Goal: Task Accomplishment & Management: Manage account settings

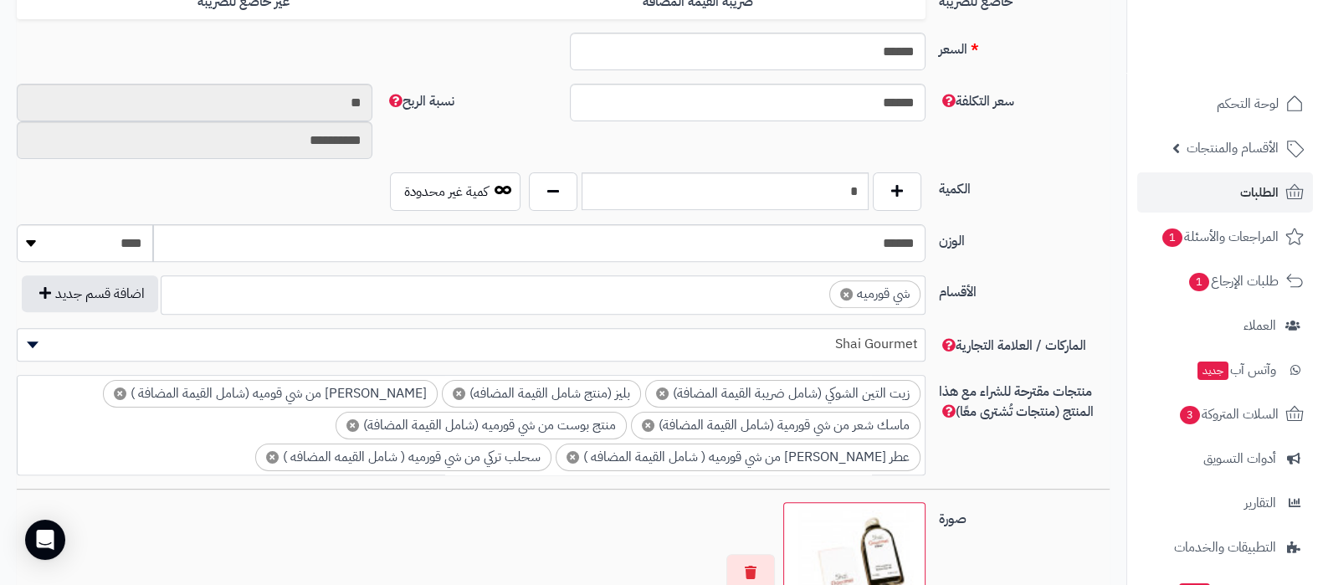
scroll to position [765, 0]
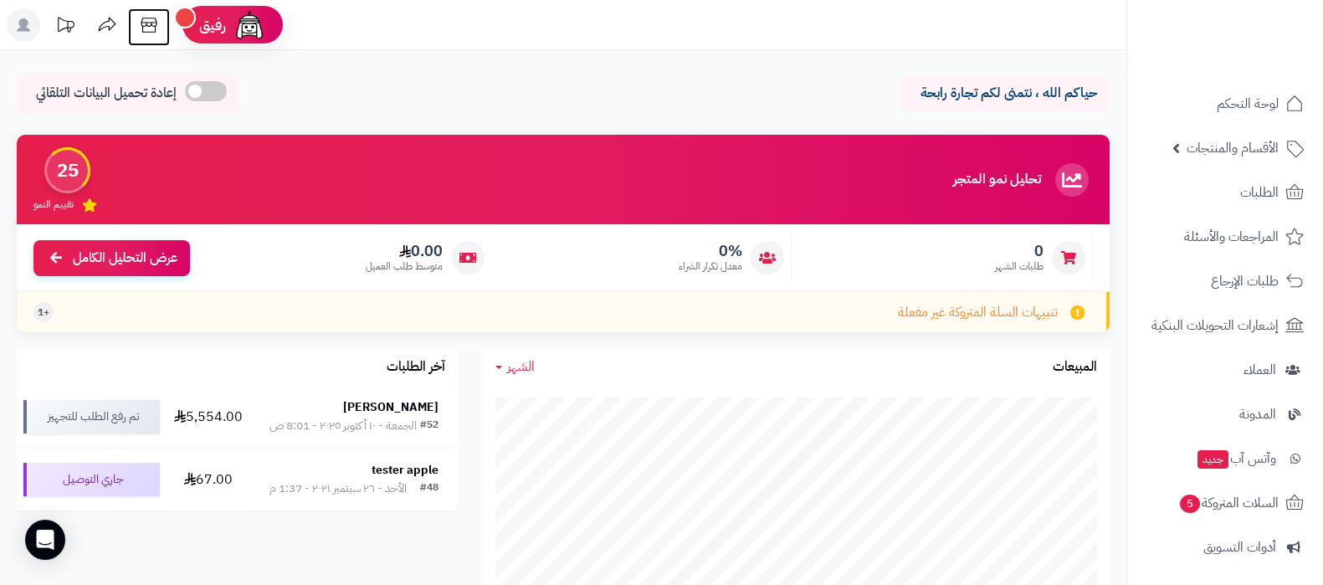
click at [148, 27] on icon at bounding box center [148, 24] width 33 height 33
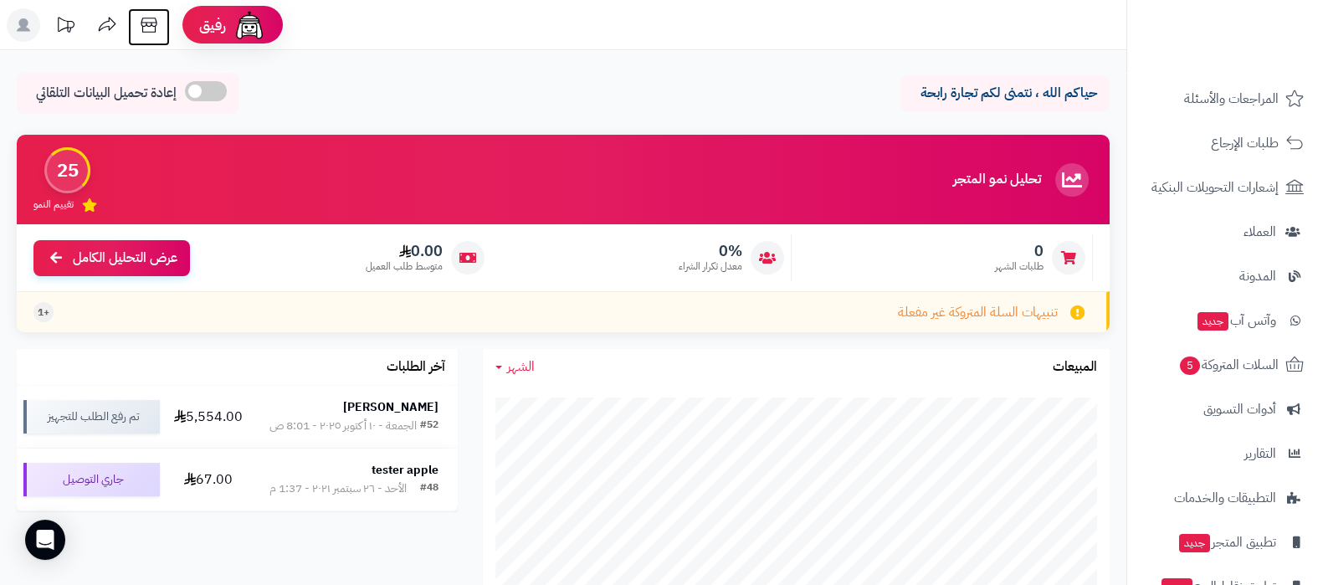
scroll to position [225, 0]
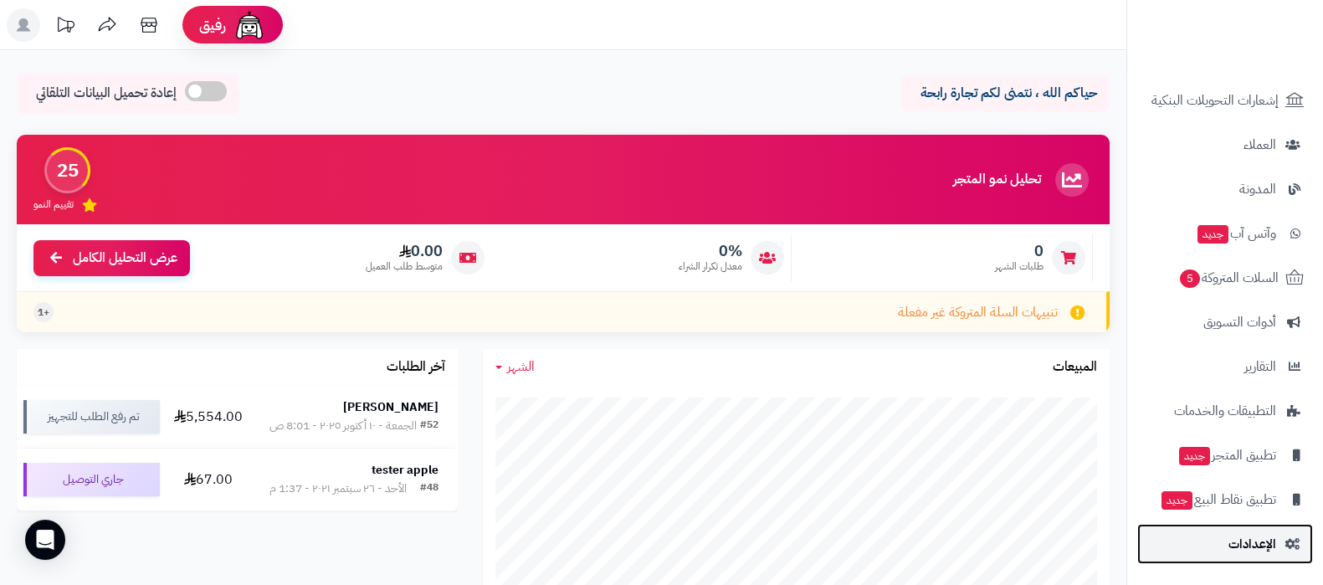
click at [1237, 546] on span "الإعدادات" at bounding box center [1253, 543] width 48 height 23
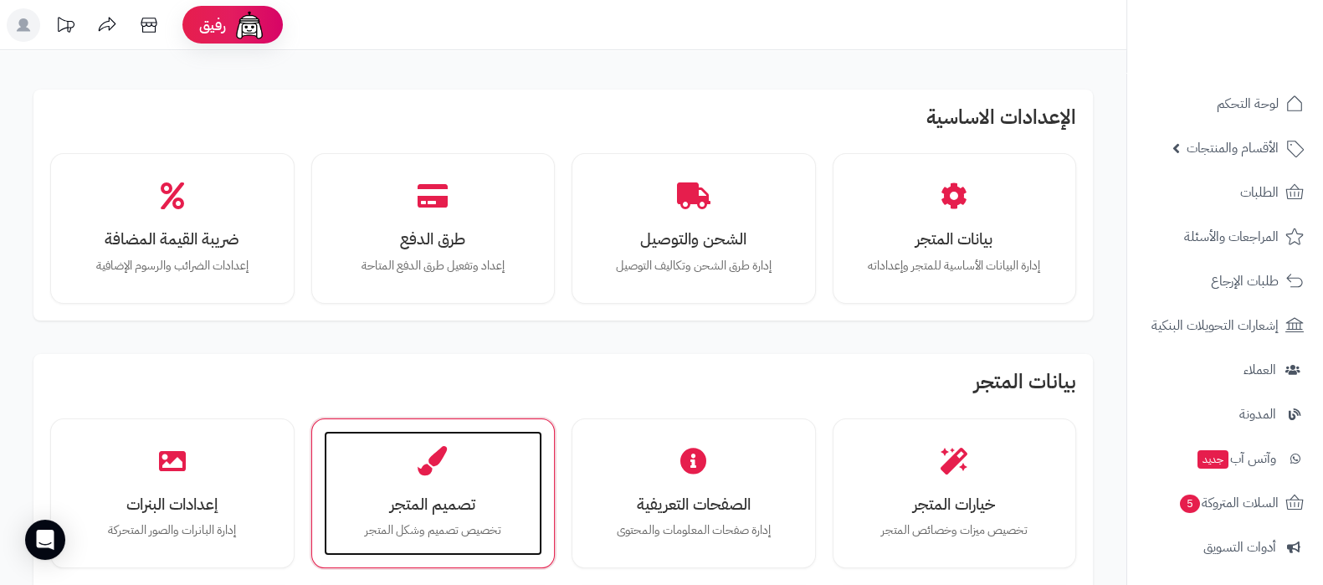
click at [459, 508] on h3 "تصميم المتجر" at bounding box center [434, 504] width 186 height 18
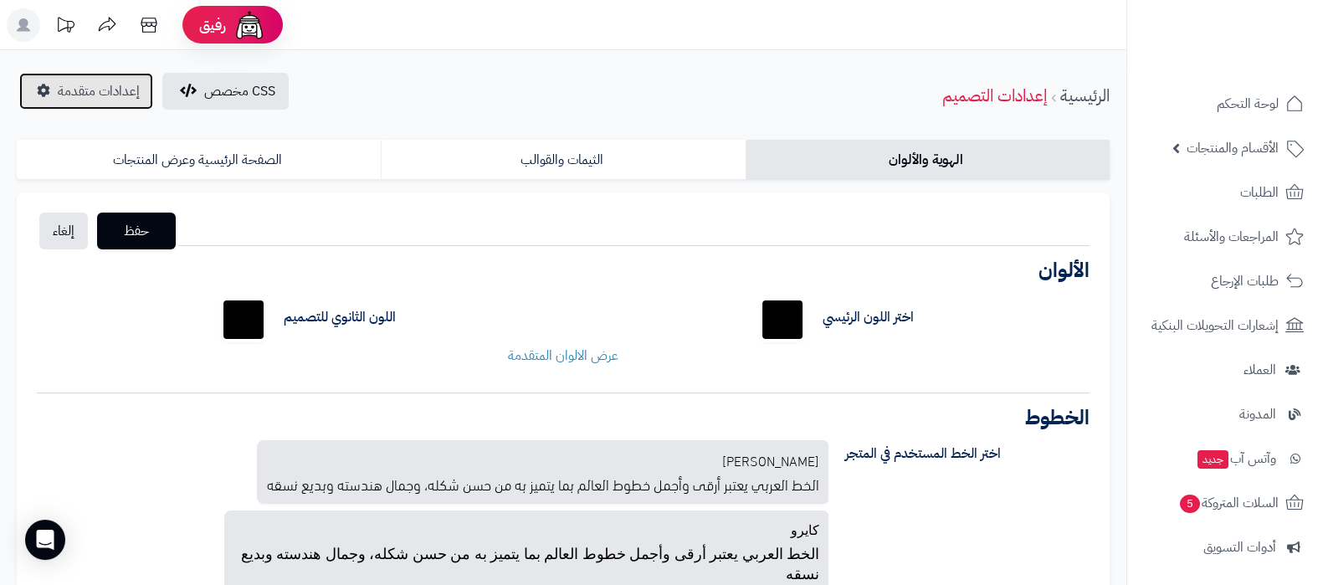
click at [59, 97] on span "إعدادات متقدمة" at bounding box center [99, 91] width 82 height 20
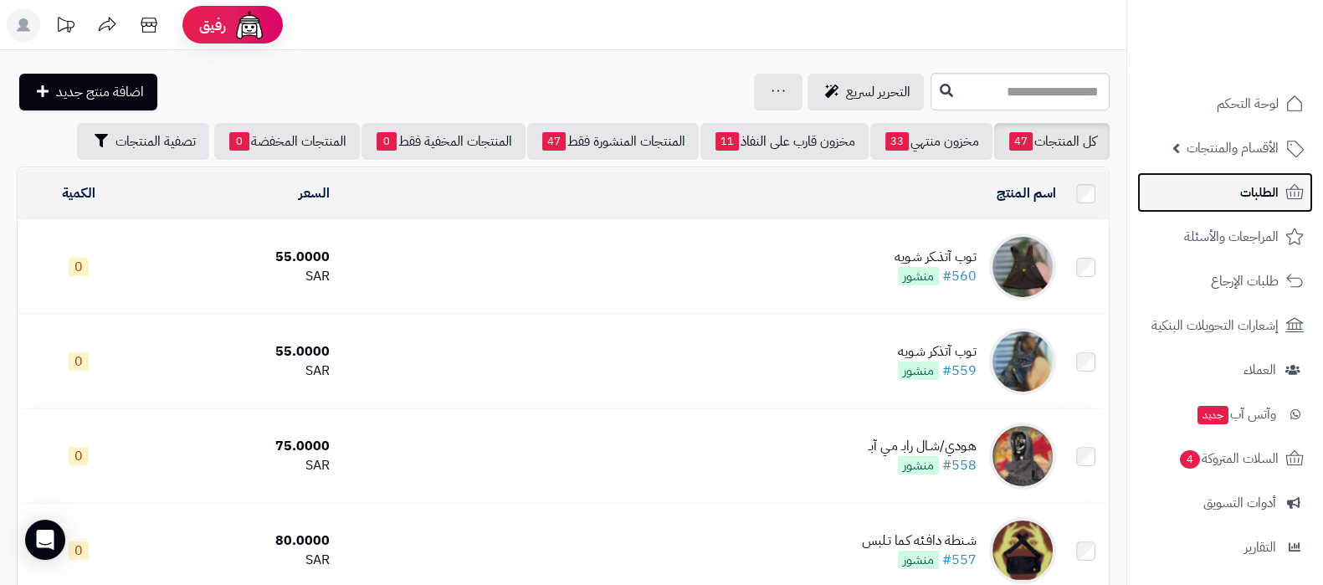
click at [1263, 201] on span "الطلبات" at bounding box center [1259, 192] width 39 height 23
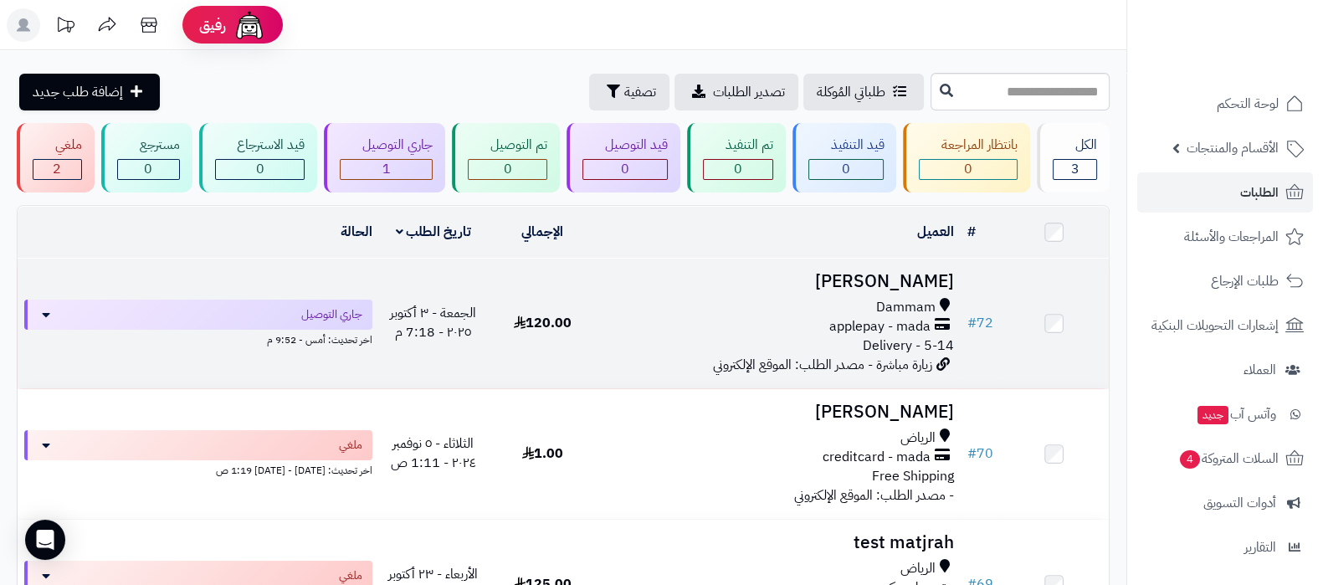
click at [839, 279] on h3 "[PERSON_NAME]" at bounding box center [778, 281] width 350 height 19
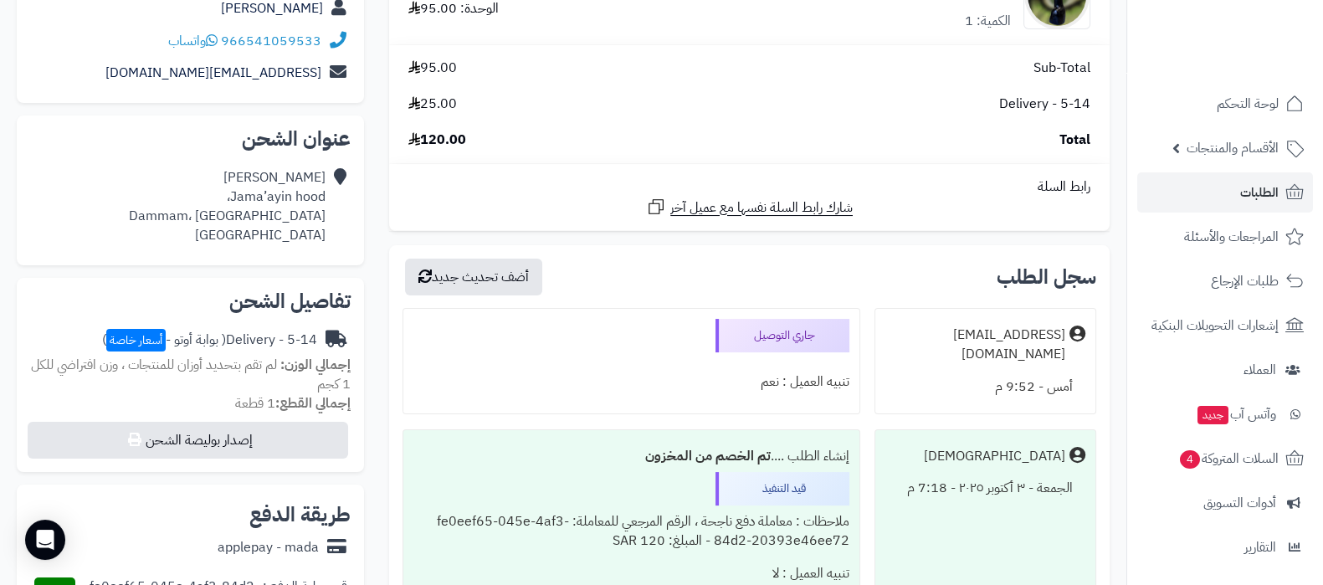
scroll to position [208, 0]
